Goal: Register for event/course

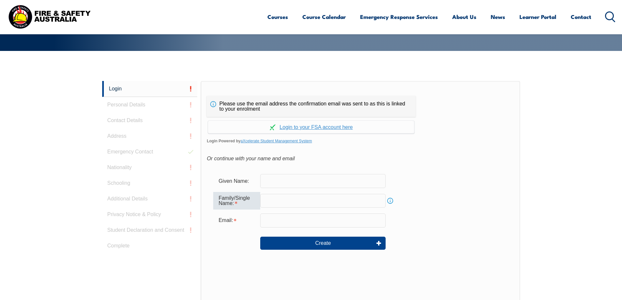
scroll to position [141, 0]
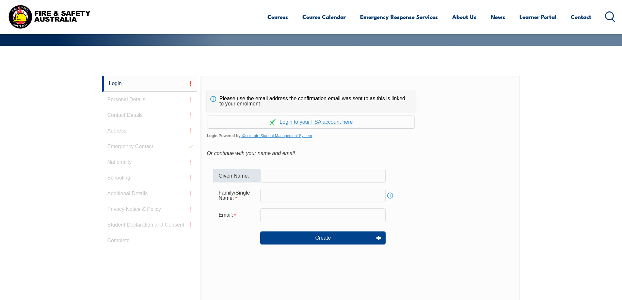
click at [281, 180] on input "text" at bounding box center [322, 176] width 125 height 14
type input "[PERSON_NAME]"
type input "Latter"
type input "[PERSON_NAME][EMAIL_ADDRESS][DOMAIN_NAME]"
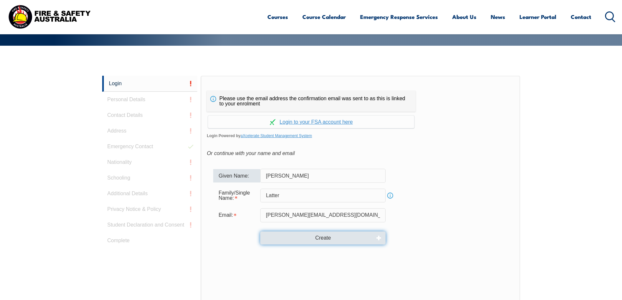
click at [325, 239] on button "Create" at bounding box center [322, 237] width 125 height 13
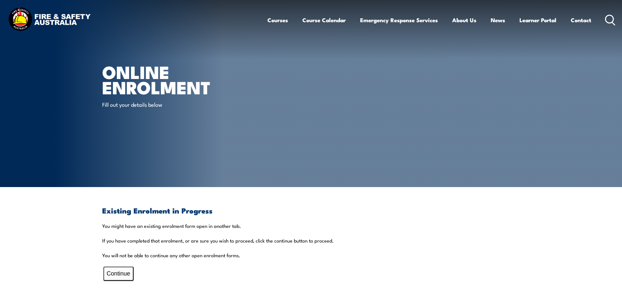
click at [117, 272] on button "Continue" at bounding box center [118, 274] width 30 height 14
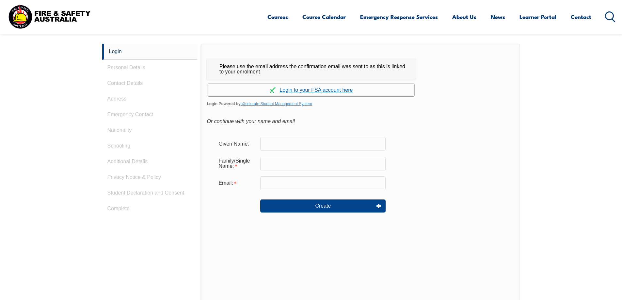
scroll to position [174, 0]
click at [310, 145] on input "text" at bounding box center [322, 143] width 125 height 14
click at [332, 90] on link "Continue with aXcelerate" at bounding box center [311, 89] width 206 height 13
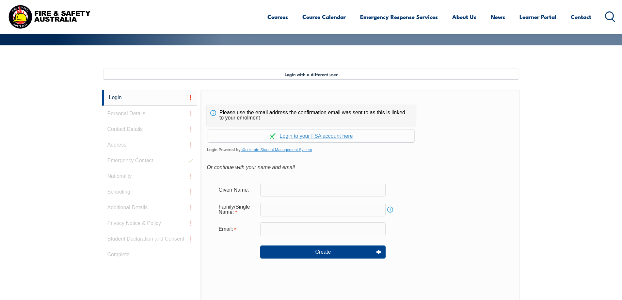
scroll to position [141, 0]
click at [305, 190] on input "text" at bounding box center [322, 190] width 125 height 14
click at [272, 208] on input "text" at bounding box center [322, 210] width 125 height 14
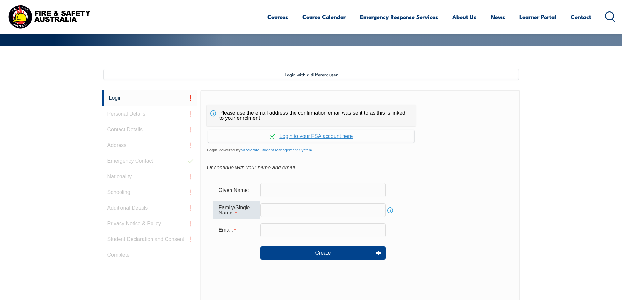
click at [264, 188] on input "text" at bounding box center [322, 190] width 125 height 14
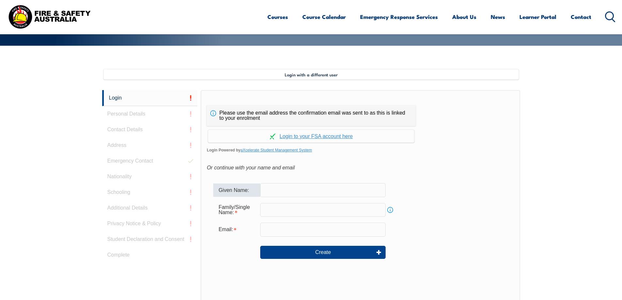
type input "[PERSON_NAME]"
type input "Latter"
type input "[PERSON_NAME][EMAIL_ADDRESS][DOMAIN_NAME]"
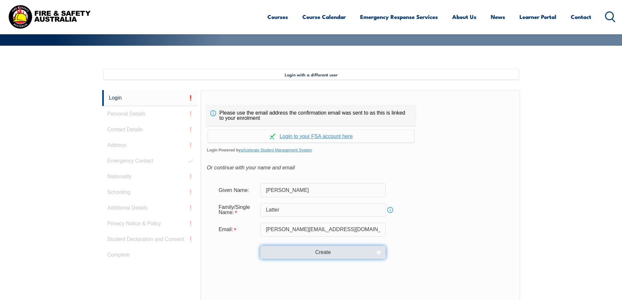
click at [335, 249] on button "Create" at bounding box center [322, 252] width 125 height 13
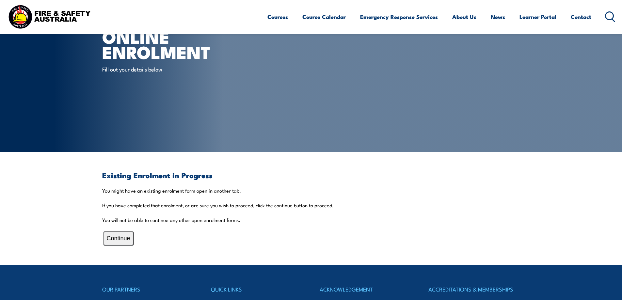
scroll to position [98, 0]
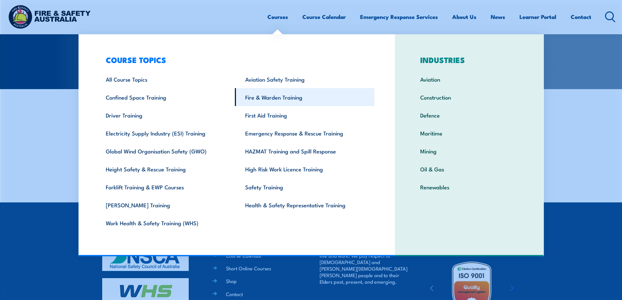
click at [282, 100] on link "Fire & Warden Training" at bounding box center [304, 97] width 139 height 18
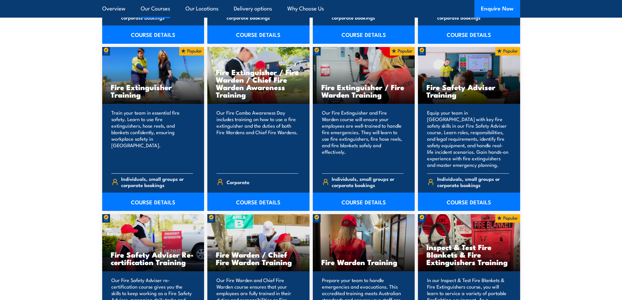
scroll to position [685, 0]
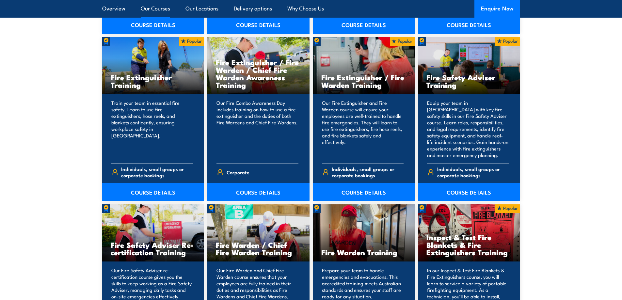
click at [157, 191] on link "COURSE DETAILS" at bounding box center [153, 192] width 102 height 18
